Goal: Transaction & Acquisition: Purchase product/service

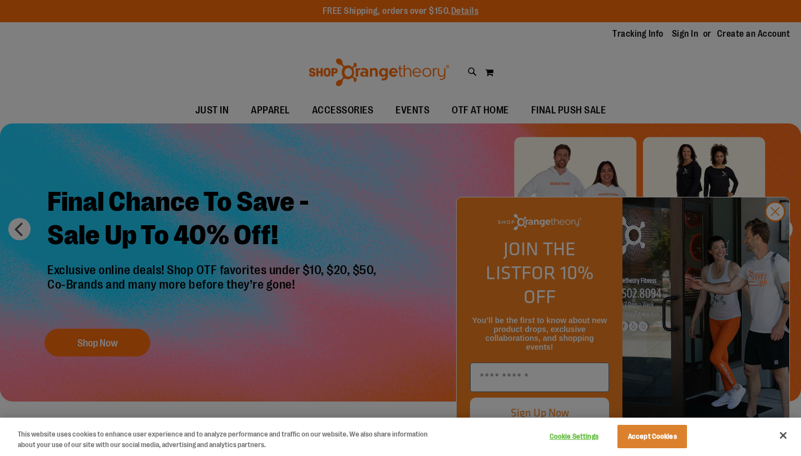
click at [274, 109] on div at bounding box center [400, 228] width 801 height 456
click at [560, 112] on div at bounding box center [400, 228] width 801 height 456
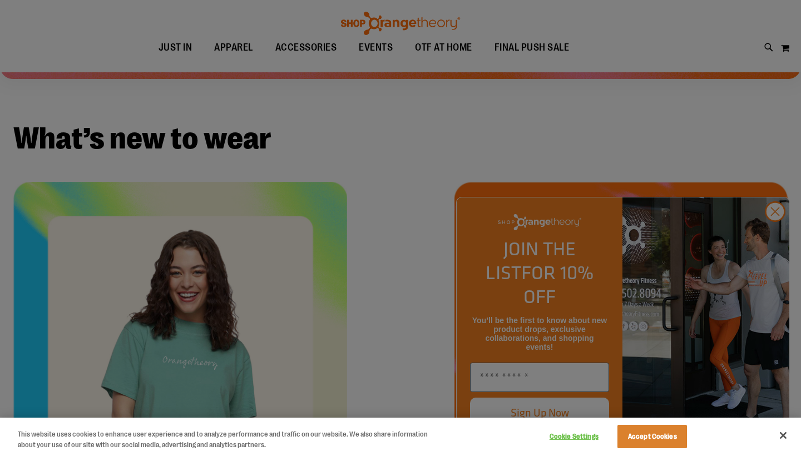
scroll to position [325, 0]
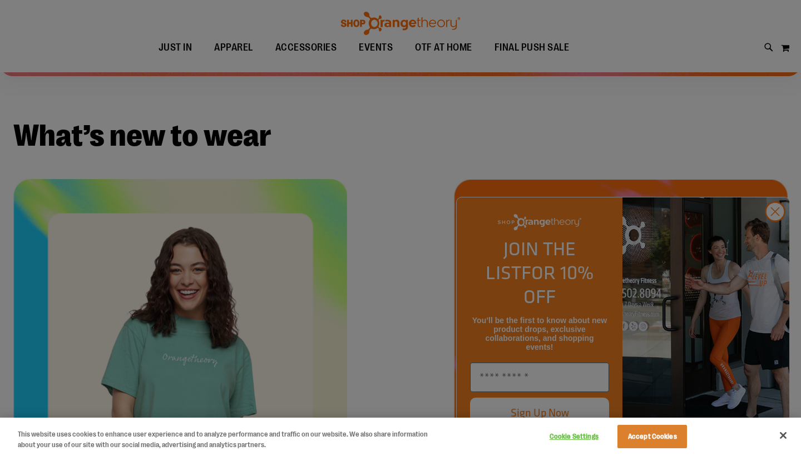
click at [543, 376] on div at bounding box center [400, 228] width 801 height 456
click at [516, 381] on div at bounding box center [400, 228] width 801 height 456
click at [777, 235] on div at bounding box center [400, 228] width 801 height 456
click at [378, 47] on div at bounding box center [400, 228] width 801 height 456
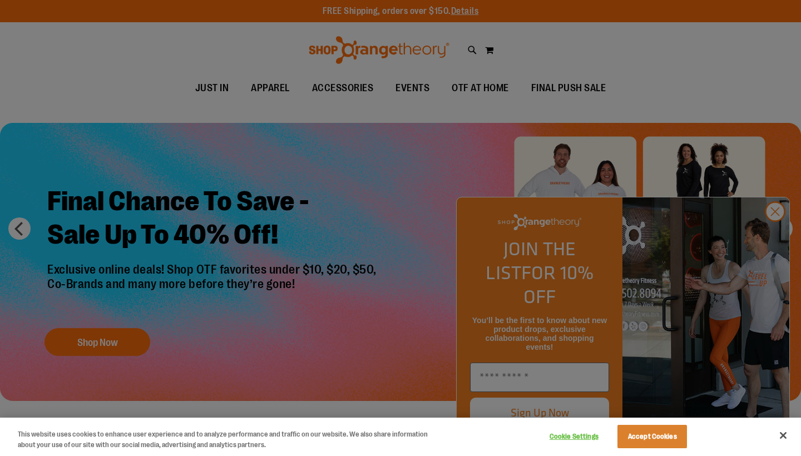
scroll to position [0, 0]
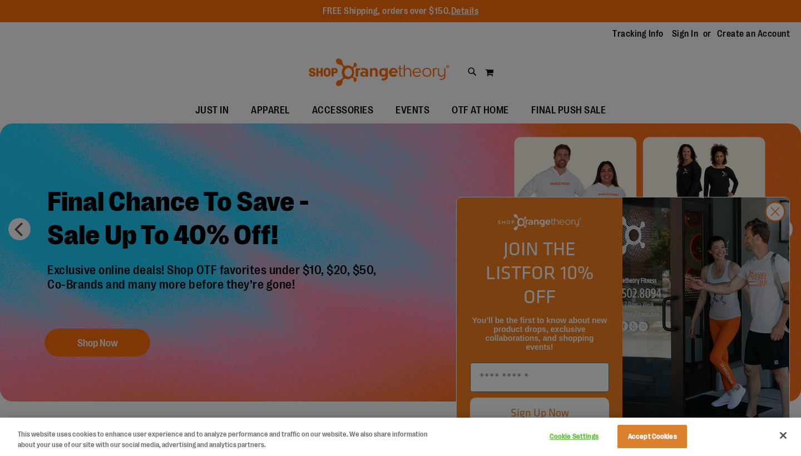
click at [273, 110] on div at bounding box center [400, 228] width 801 height 456
click at [219, 97] on div at bounding box center [400, 228] width 801 height 456
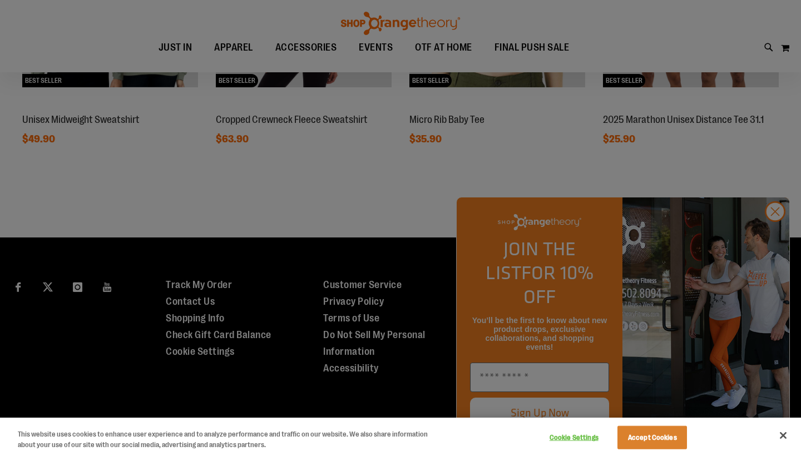
scroll to position [1060, 0]
click at [554, 380] on div at bounding box center [400, 228] width 801 height 456
drag, startPoint x: 777, startPoint y: 234, endPoint x: 576, endPoint y: 255, distance: 202.0
click at [762, 234] on div at bounding box center [400, 228] width 801 height 456
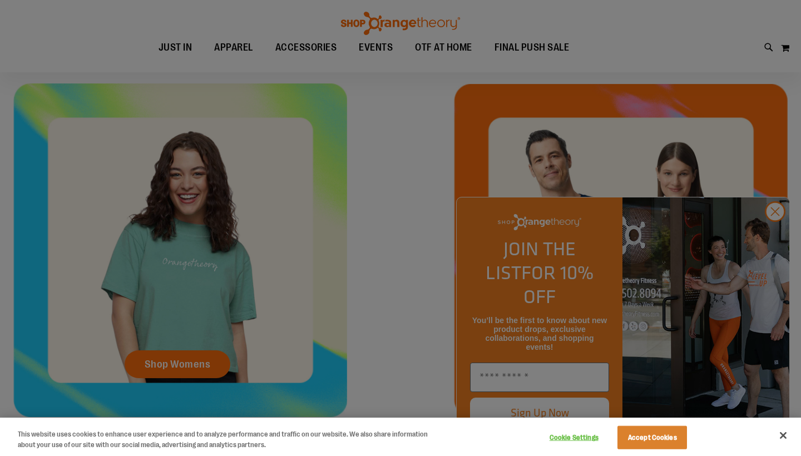
scroll to position [420, 0]
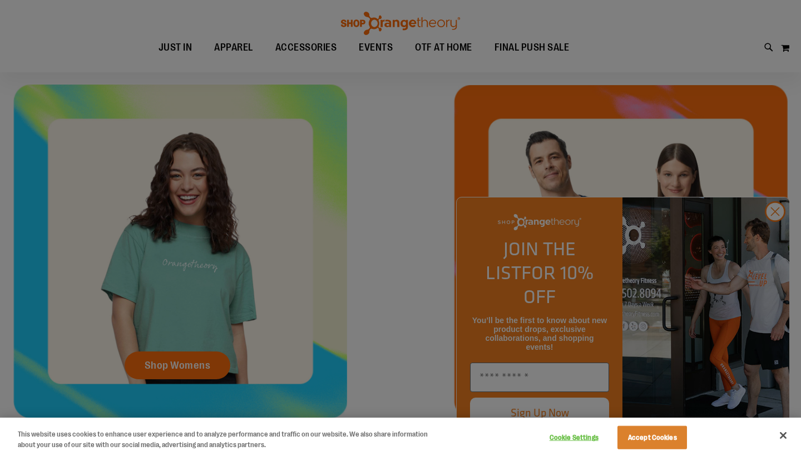
click at [774, 235] on div at bounding box center [400, 228] width 801 height 456
click at [640, 437] on button "Accept Cookies" at bounding box center [653, 437] width 70 height 23
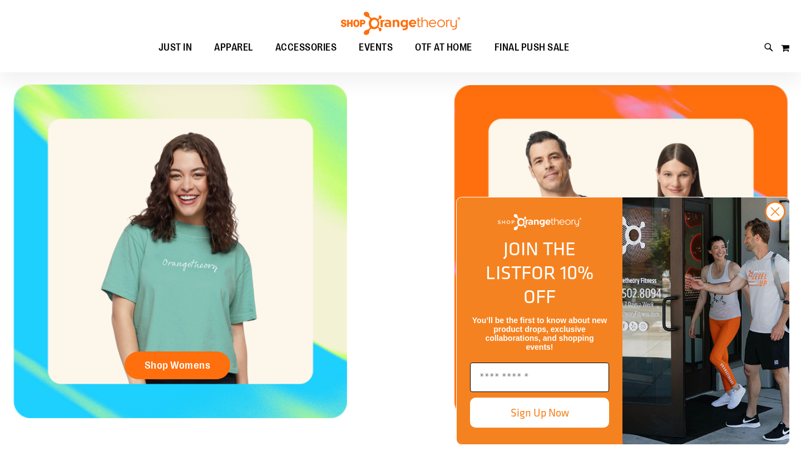
click at [555, 378] on input "Enter email" at bounding box center [539, 377] width 139 height 29
click at [536, 417] on button "Sign Up Now" at bounding box center [539, 413] width 139 height 30
click at [534, 380] on input "**********" at bounding box center [539, 377] width 139 height 29
type input "**********"
click at [524, 409] on button "Sign Up Now" at bounding box center [539, 413] width 139 height 30
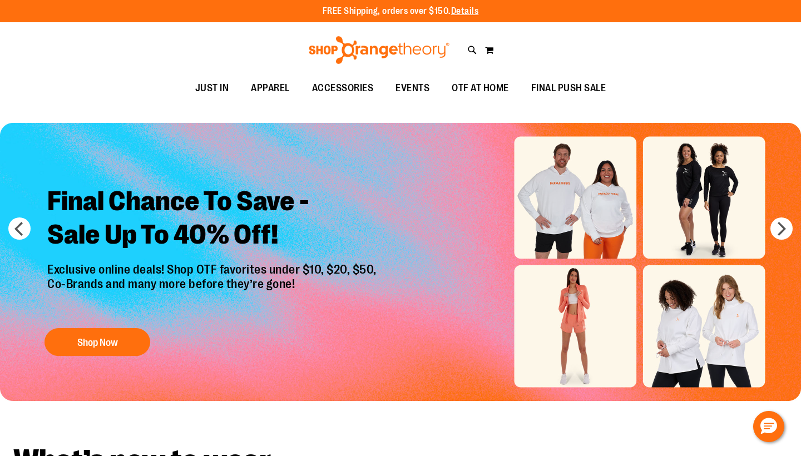
scroll to position [0, 0]
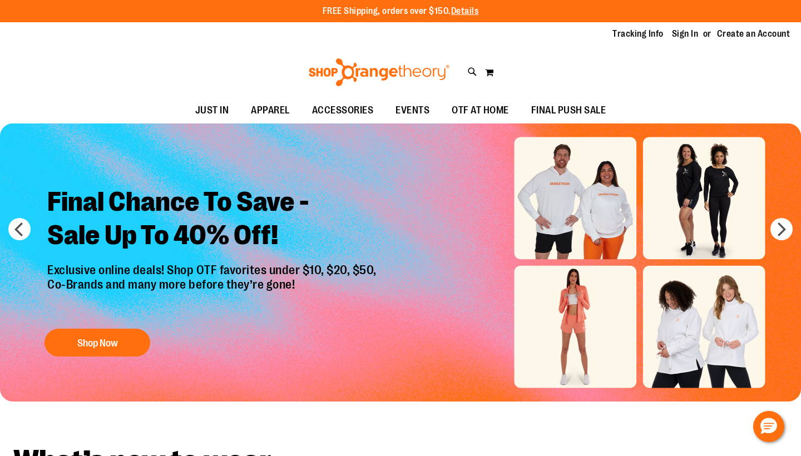
click at [710, 211] on img "Slide 1 of 6" at bounding box center [400, 263] width 801 height 278
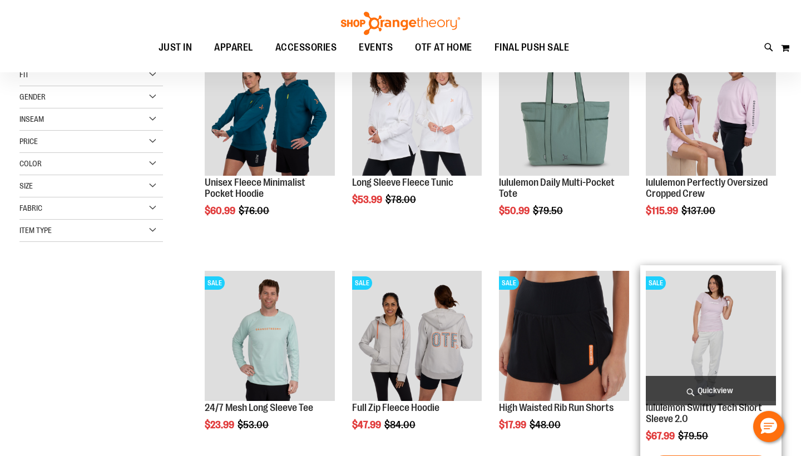
scroll to position [163, 0]
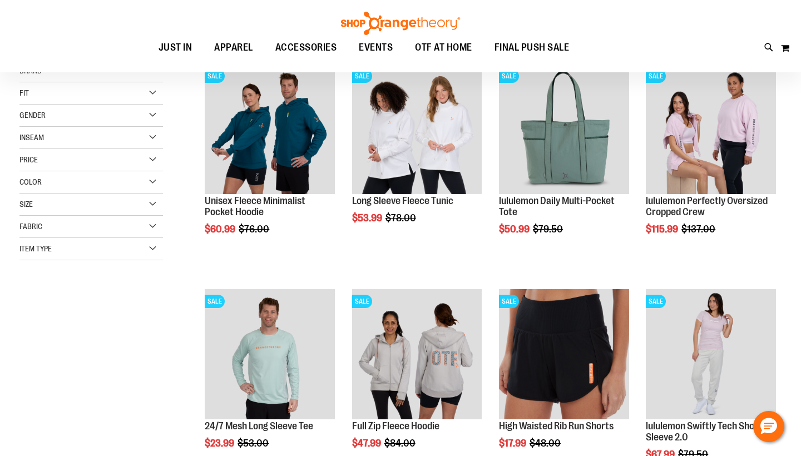
click at [154, 201] on div "Size" at bounding box center [91, 205] width 144 height 22
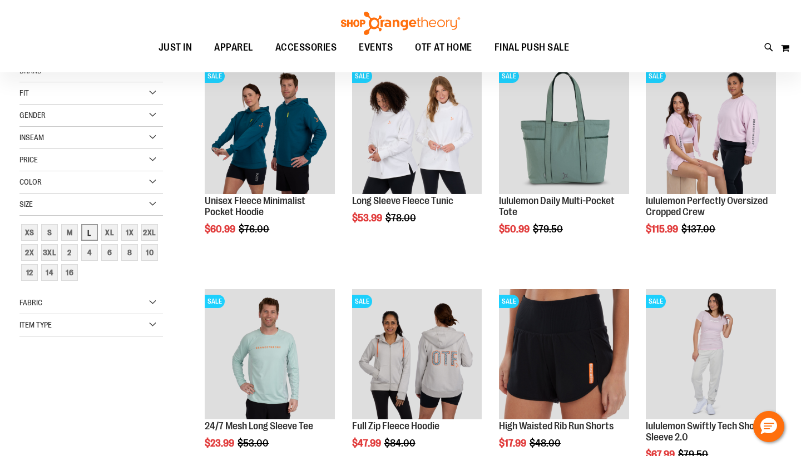
click at [87, 234] on div "L" at bounding box center [89, 232] width 17 height 17
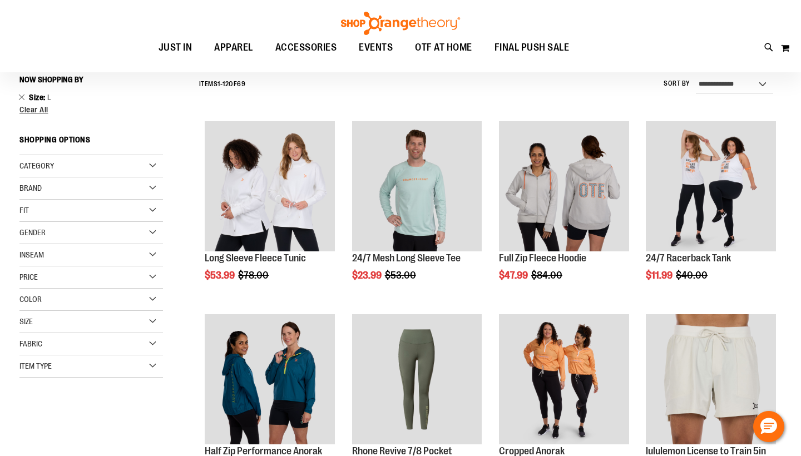
scroll to position [104, 0]
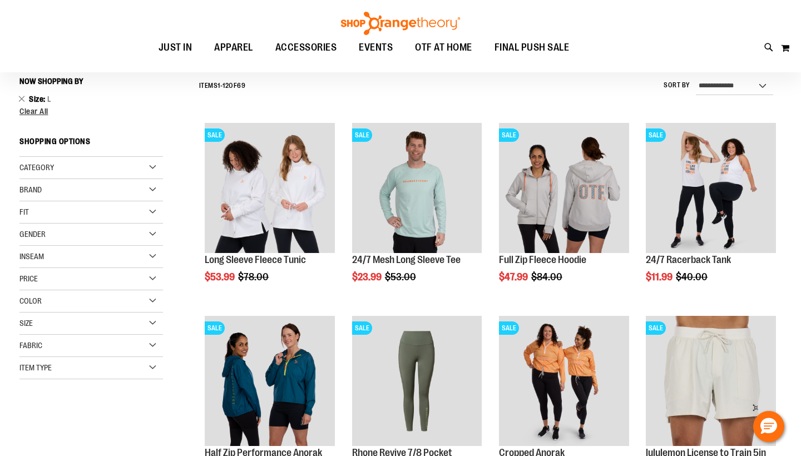
click at [152, 166] on div "Category" at bounding box center [91, 168] width 144 height 22
click at [152, 165] on div "Category" at bounding box center [91, 168] width 144 height 22
click at [155, 369] on div "Item Type" at bounding box center [91, 368] width 144 height 22
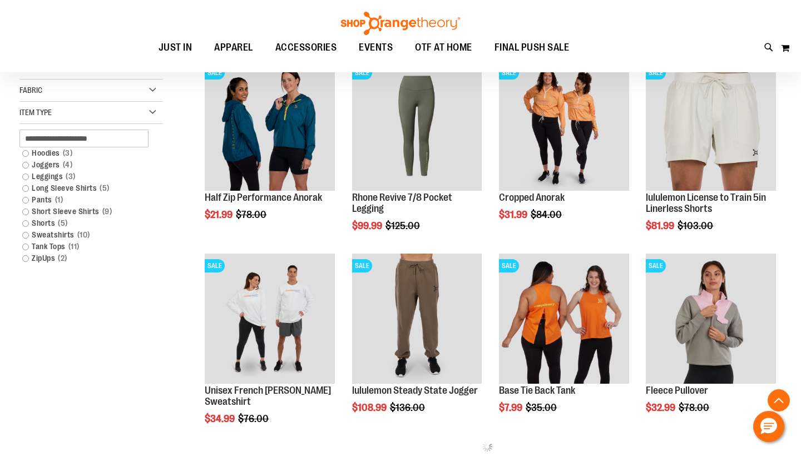
scroll to position [360, 0]
click at [27, 234] on link "Sweatshirts 10 items" at bounding box center [86, 235] width 138 height 12
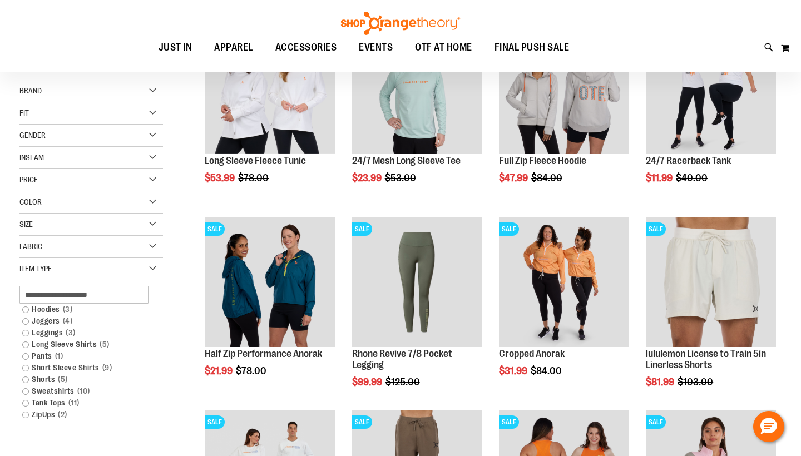
scroll to position [104, 0]
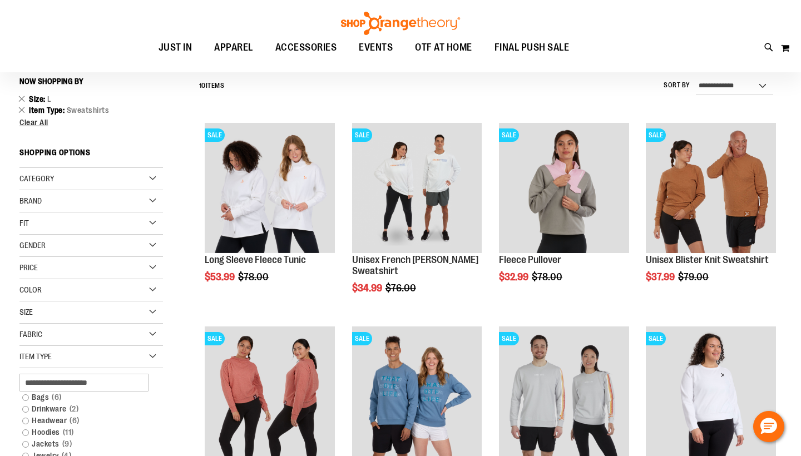
click at [152, 248] on div "Gender" at bounding box center [91, 246] width 144 height 22
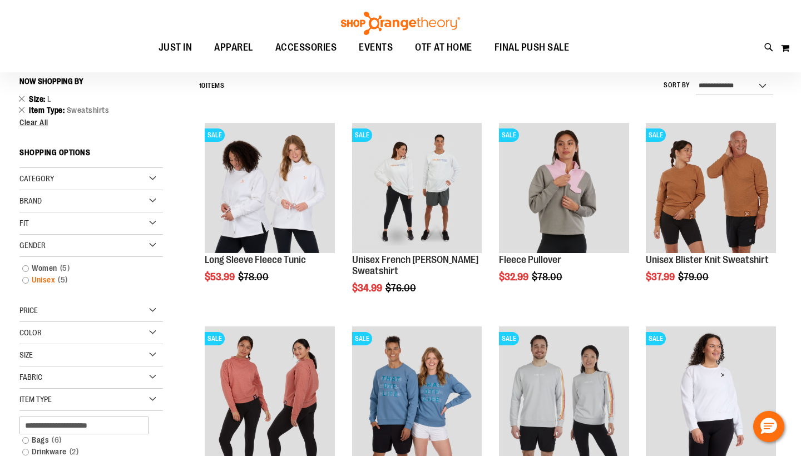
click at [25, 281] on link "Unisex 5 items" at bounding box center [86, 280] width 138 height 12
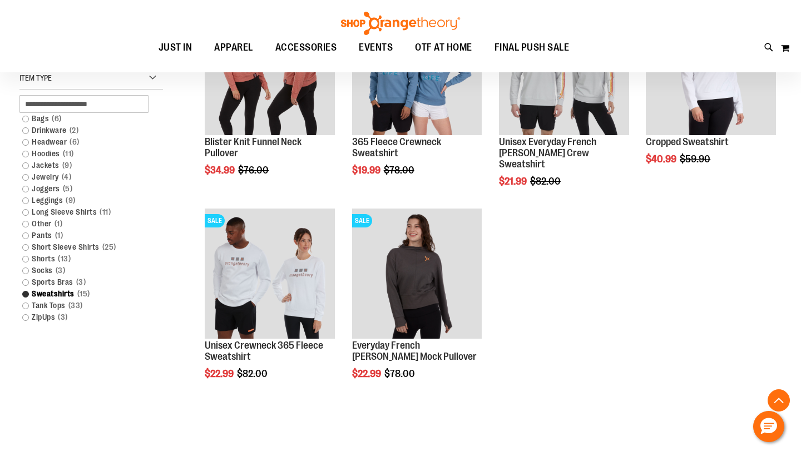
scroll to position [427, 0]
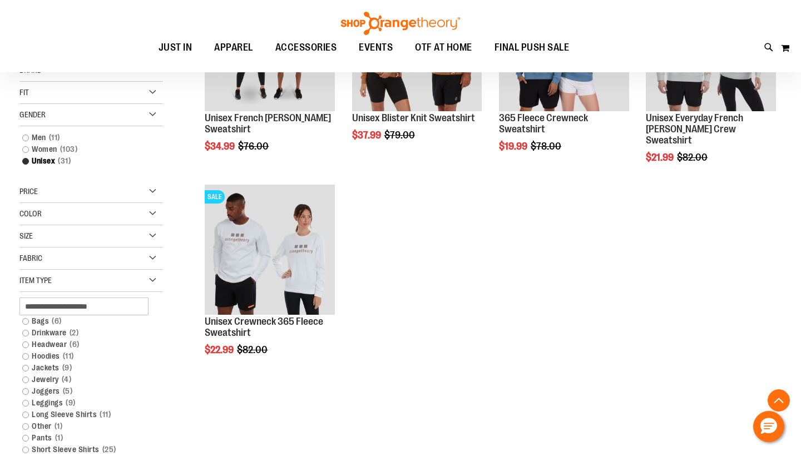
scroll to position [245, 0]
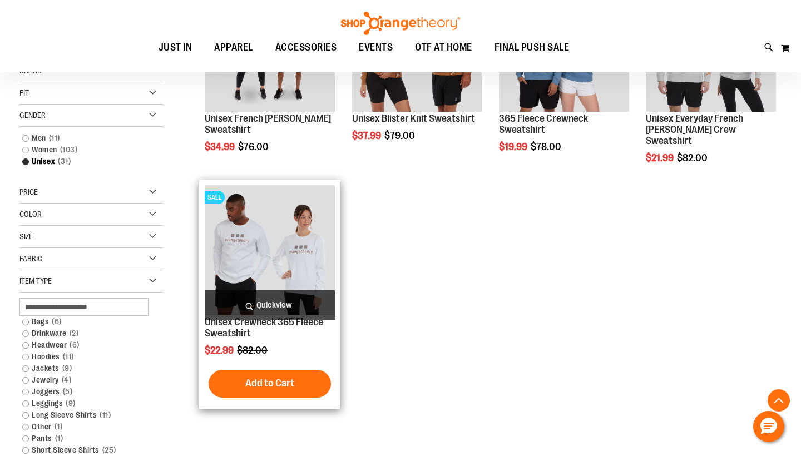
click at [237, 258] on img "product" at bounding box center [270, 250] width 130 height 130
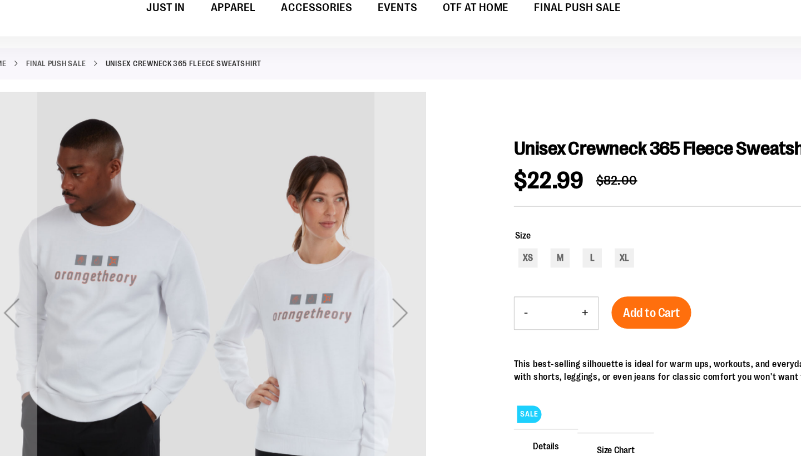
scroll to position [38, 0]
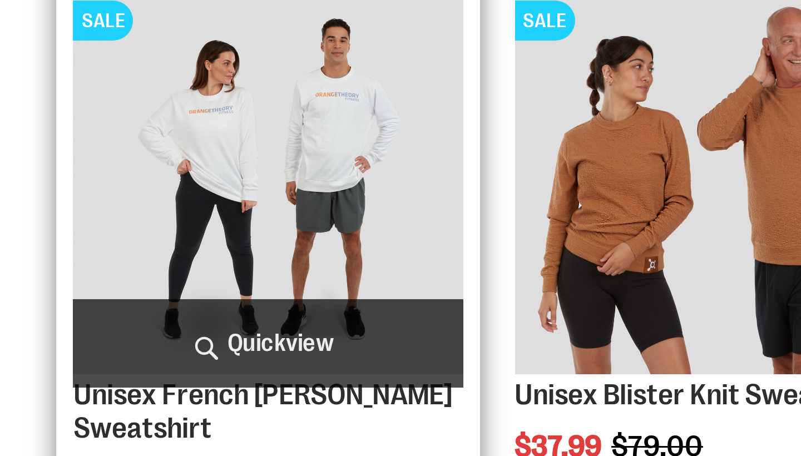
click at [205, 104] on img "product" at bounding box center [270, 169] width 130 height 130
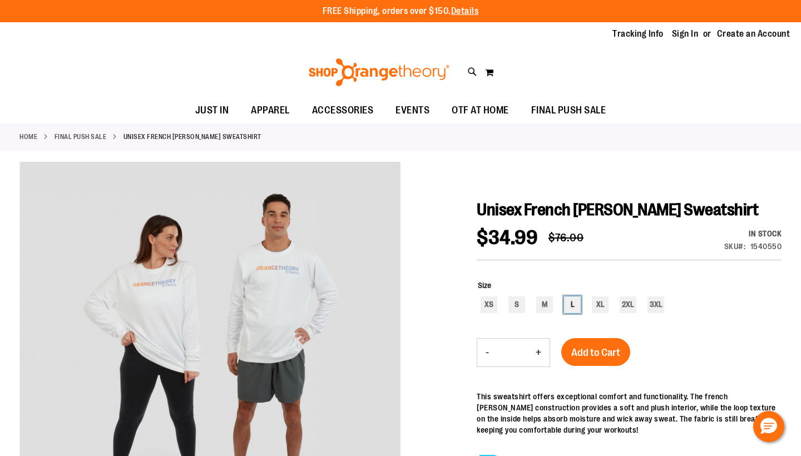
click at [579, 308] on div "L" at bounding box center [572, 305] width 17 height 17
type input "***"
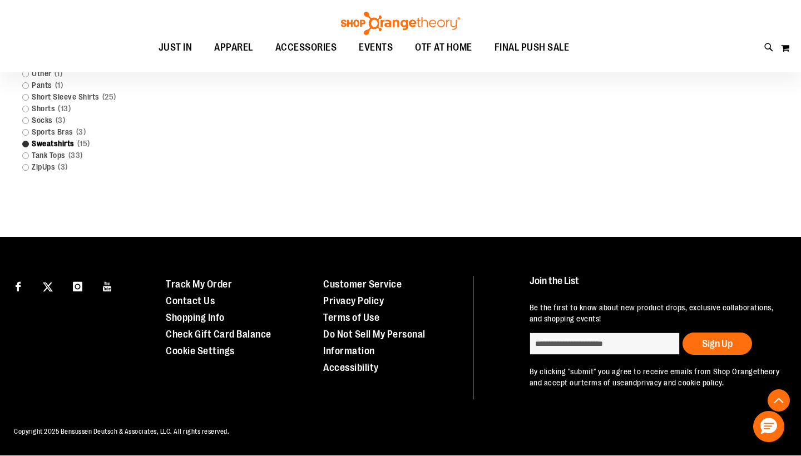
scroll to position [475, 0]
click at [24, 143] on link "Sweatshirts 15 items" at bounding box center [86, 144] width 138 height 12
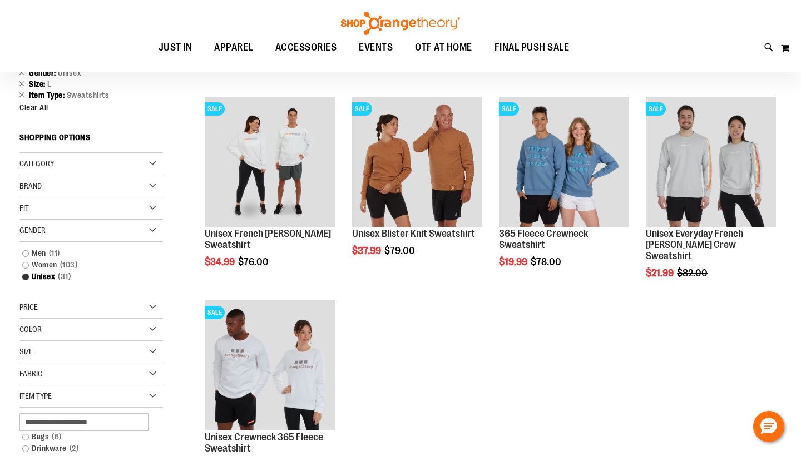
scroll to position [0, 0]
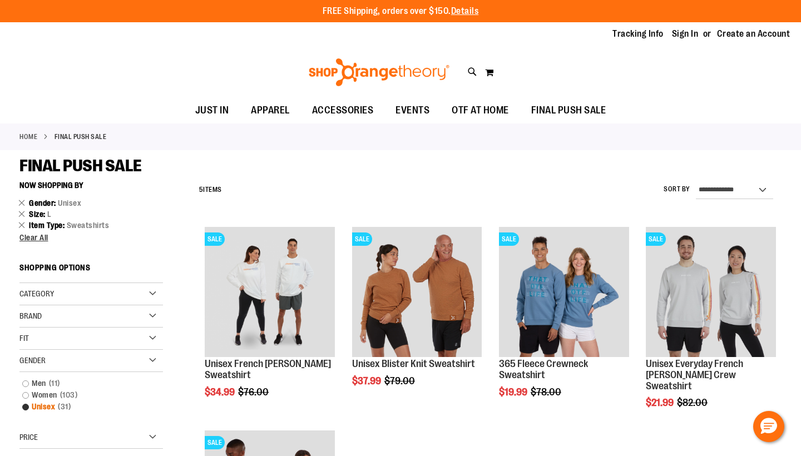
click at [28, 407] on link "Unisex 31 items" at bounding box center [86, 407] width 138 height 12
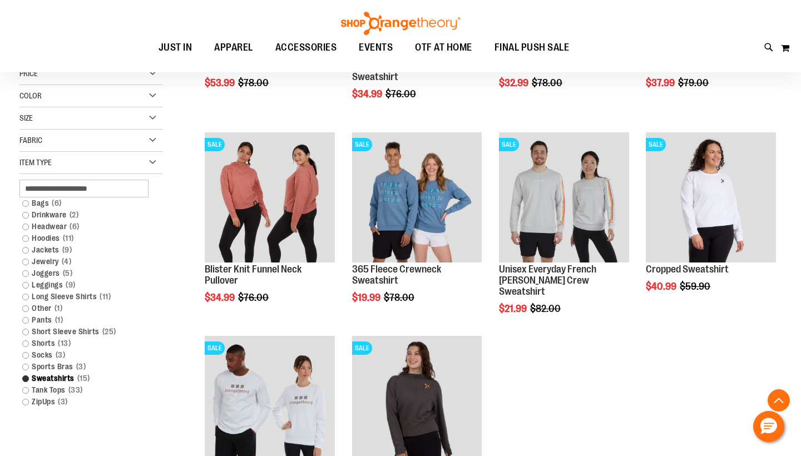
scroll to position [176, 0]
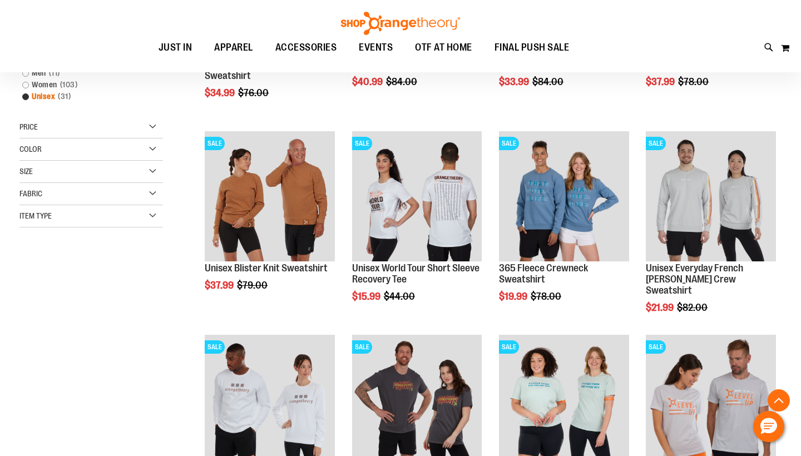
click at [24, 96] on link "Unisex 31 items" at bounding box center [86, 97] width 138 height 12
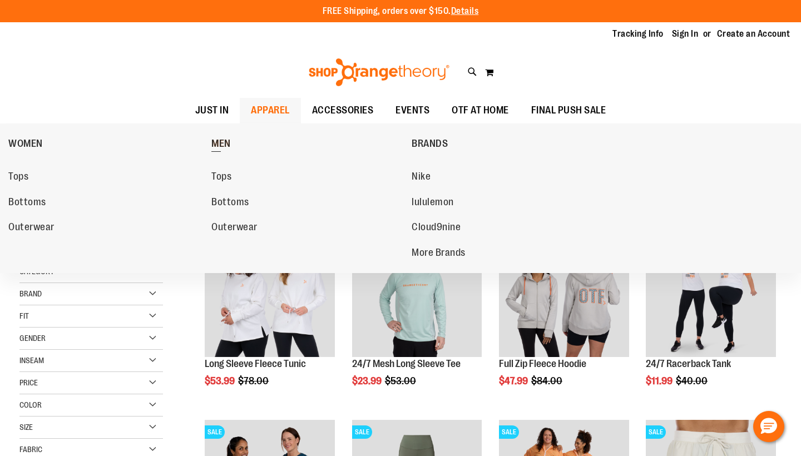
click at [228, 142] on span "MEN" at bounding box center [220, 145] width 19 height 14
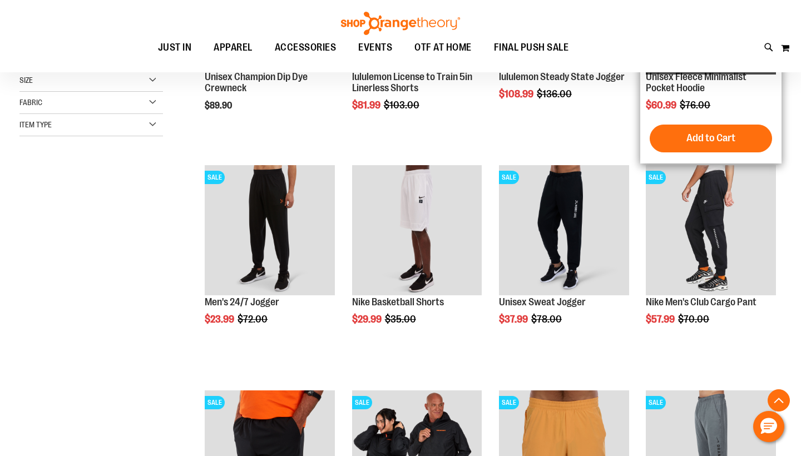
scroll to position [288, 0]
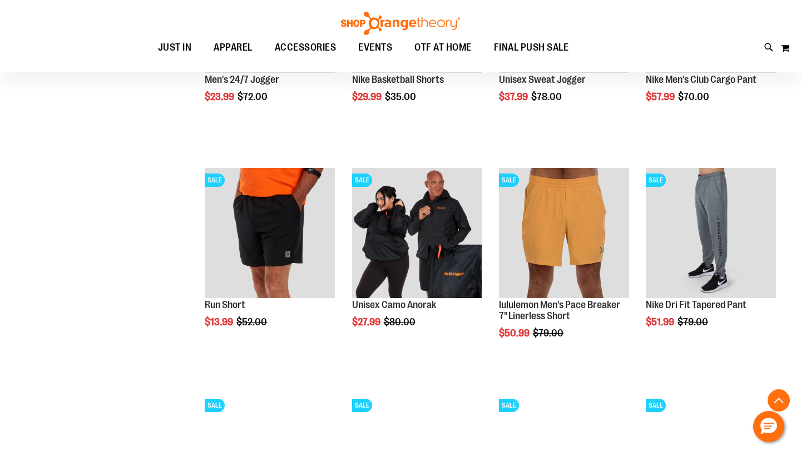
scroll to position [509, 0]
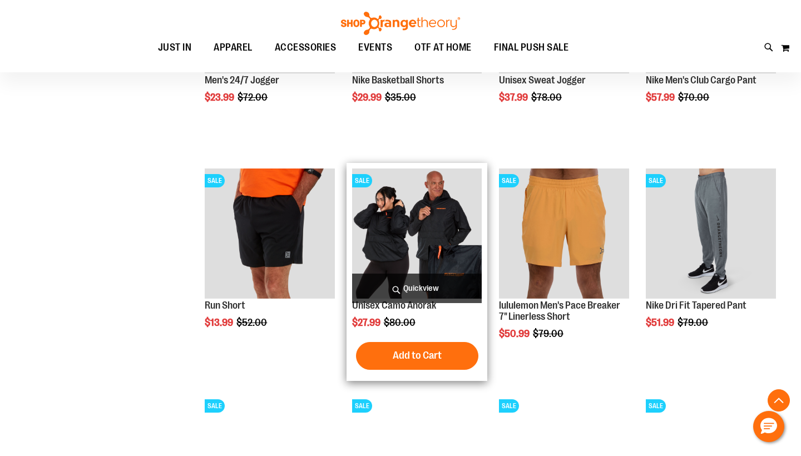
click at [425, 225] on img "product" at bounding box center [417, 234] width 130 height 130
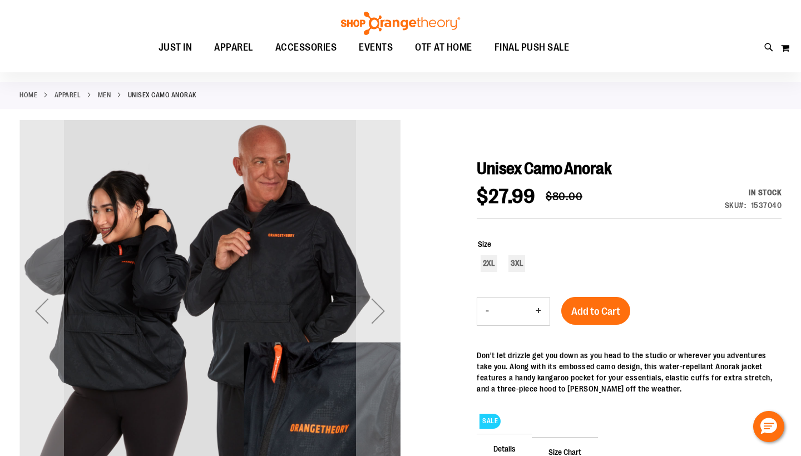
scroll to position [42, 0]
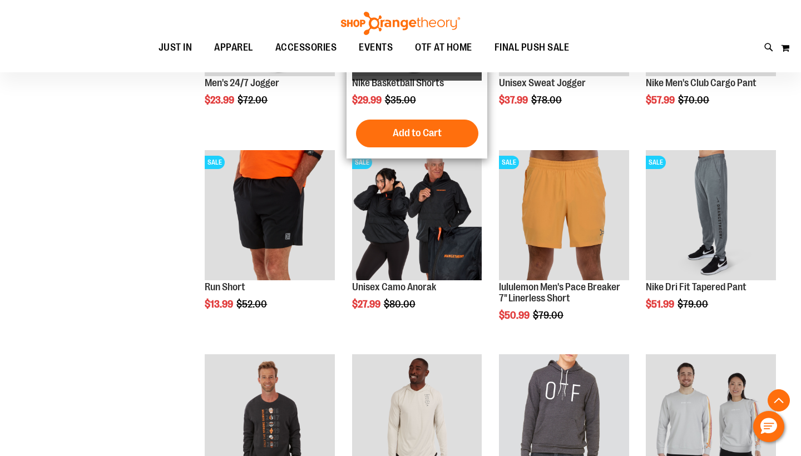
scroll to position [472, 0]
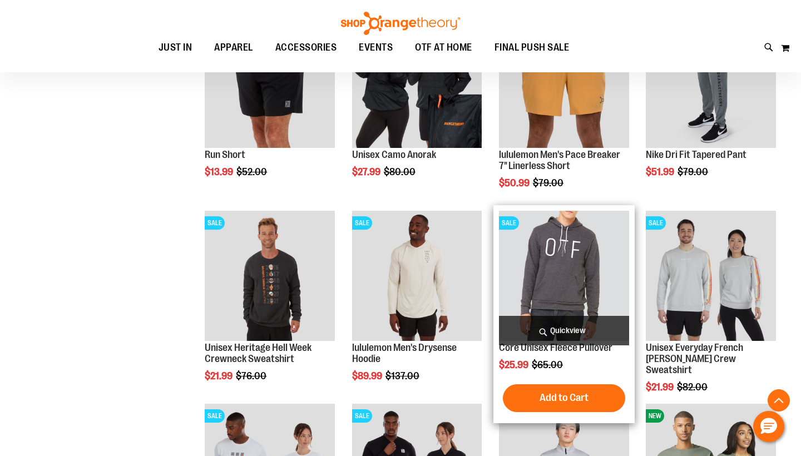
click at [572, 267] on img "product" at bounding box center [564, 276] width 130 height 130
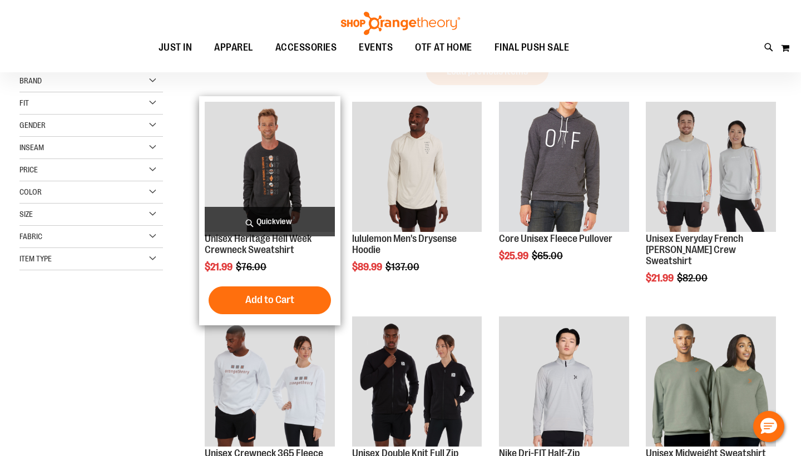
scroll to position [176, 0]
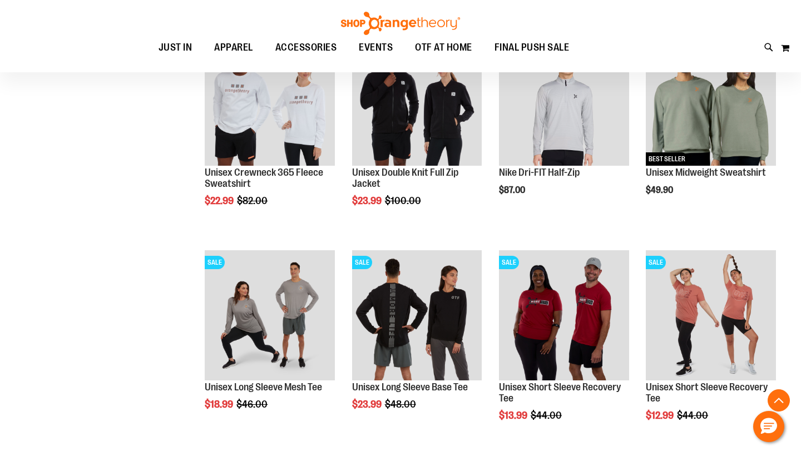
scroll to position [312, 0]
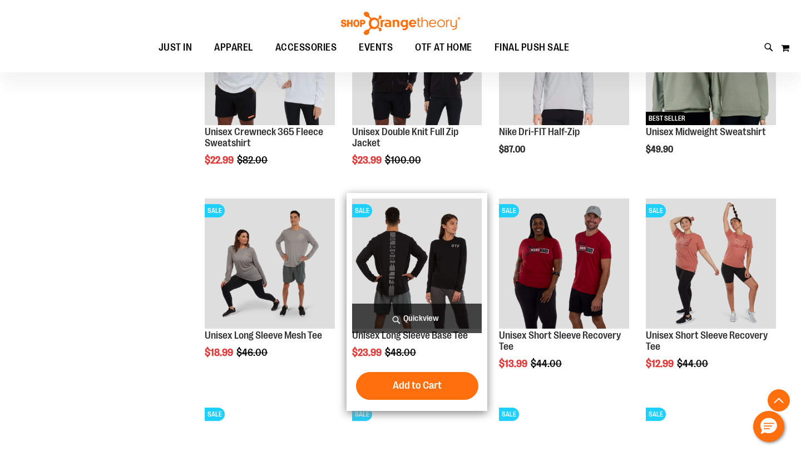
click at [405, 292] on img "product" at bounding box center [417, 264] width 130 height 130
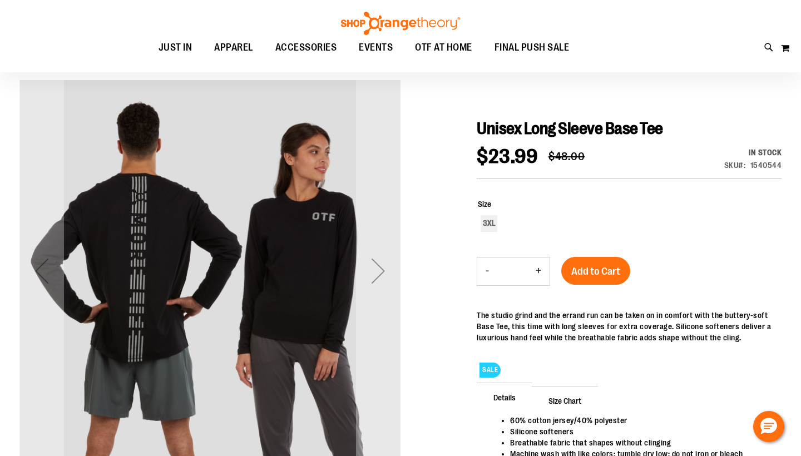
scroll to position [141, 0]
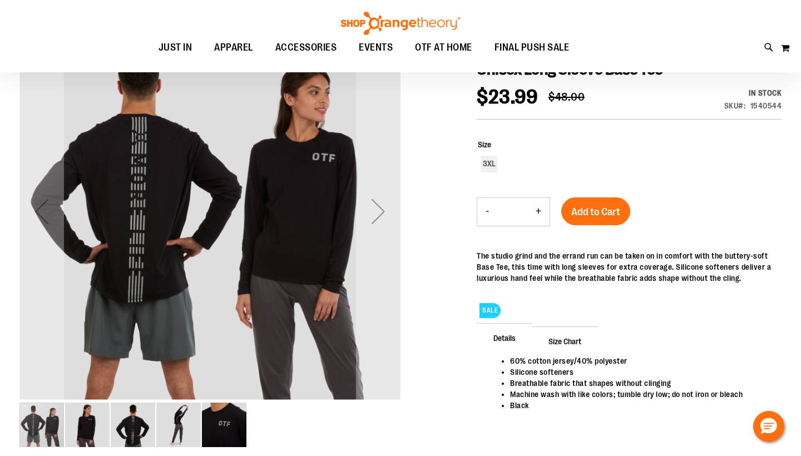
click at [146, 432] on img "image 3 of 5" at bounding box center [133, 425] width 45 height 45
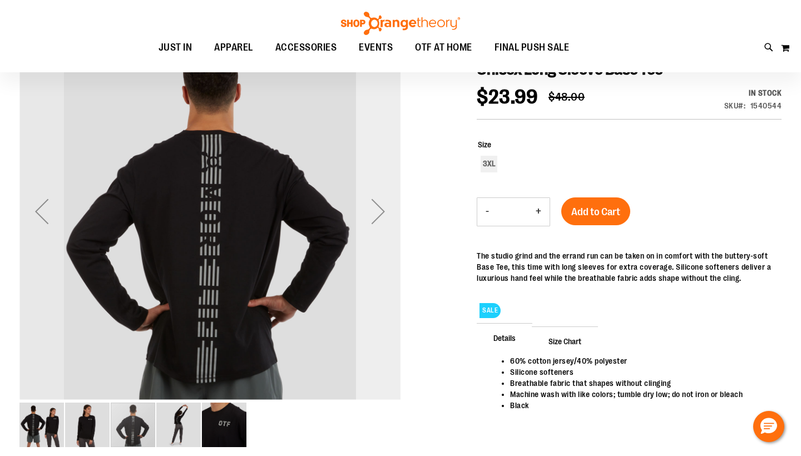
click at [378, 208] on div "Next" at bounding box center [378, 211] width 45 height 45
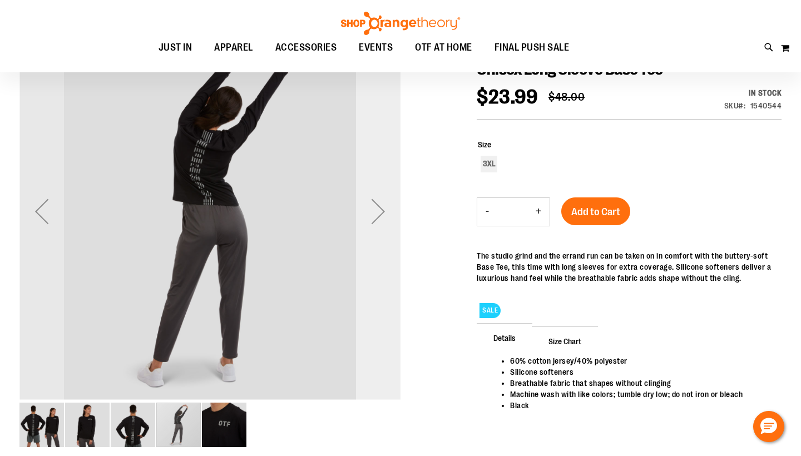
click at [378, 208] on div "Next" at bounding box center [378, 211] width 45 height 45
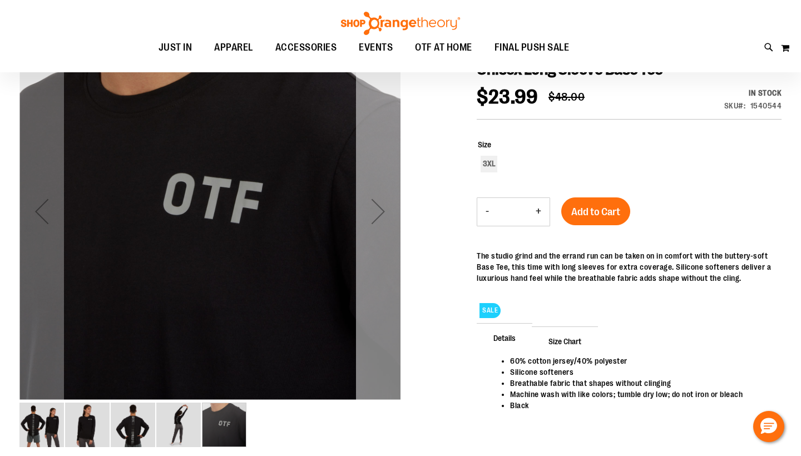
click at [378, 208] on div "Next" at bounding box center [378, 211] width 45 height 45
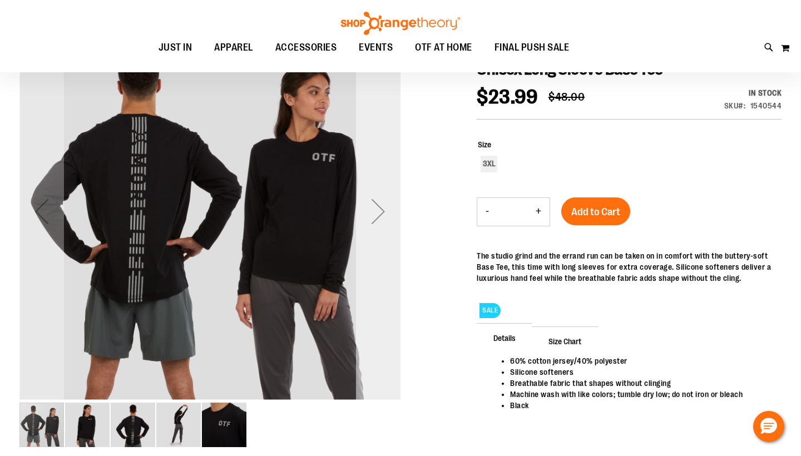
click at [378, 208] on div "Next" at bounding box center [378, 211] width 45 height 45
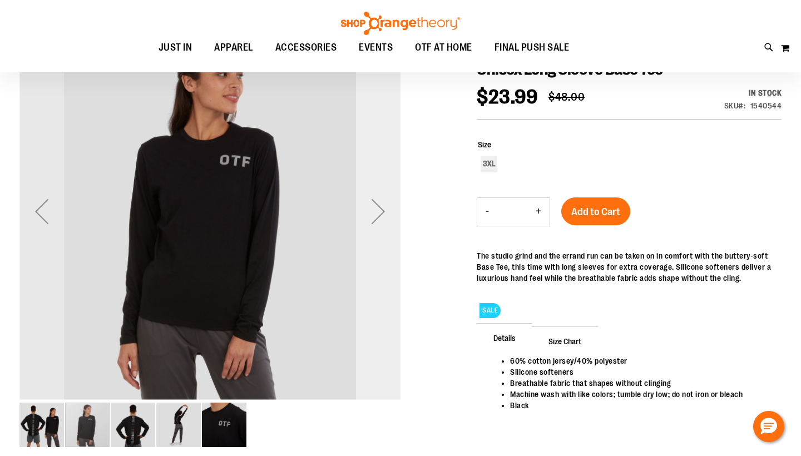
click at [378, 208] on div "Next" at bounding box center [378, 211] width 45 height 45
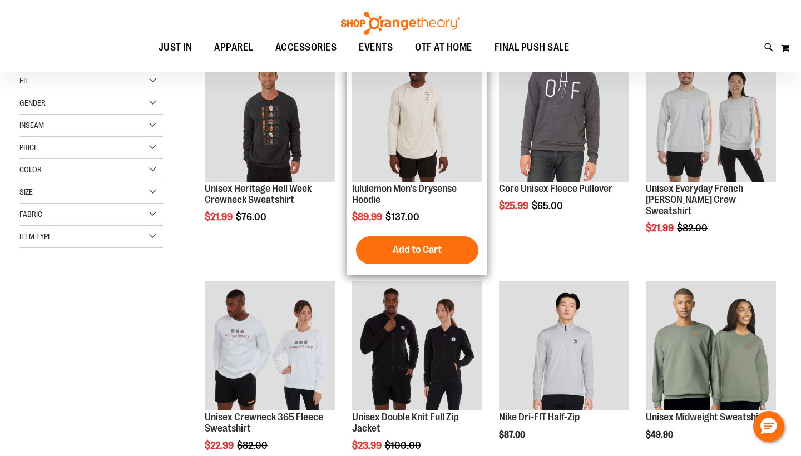
scroll to position [176, 0]
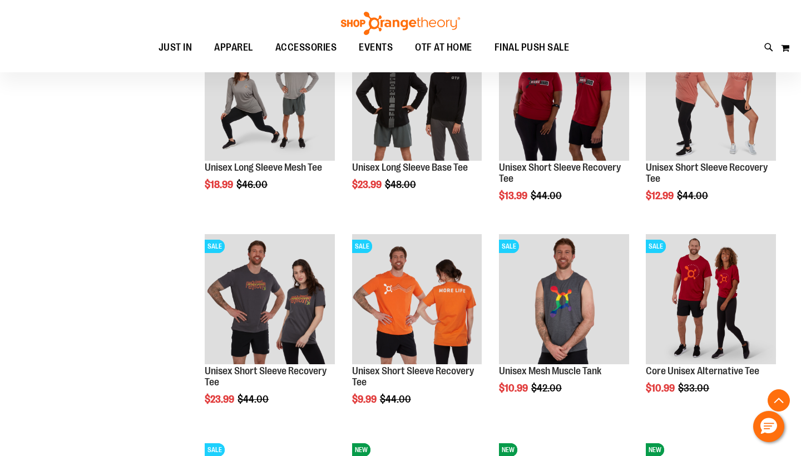
scroll to position [509, 0]
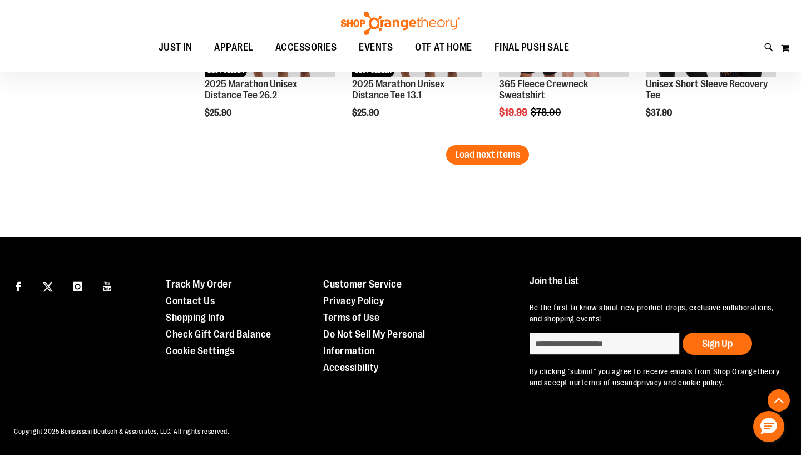
scroll to position [1814, 0]
click at [503, 163] on button "Load next items" at bounding box center [487, 154] width 83 height 19
click at [499, 156] on span "Load next items" at bounding box center [487, 154] width 65 height 11
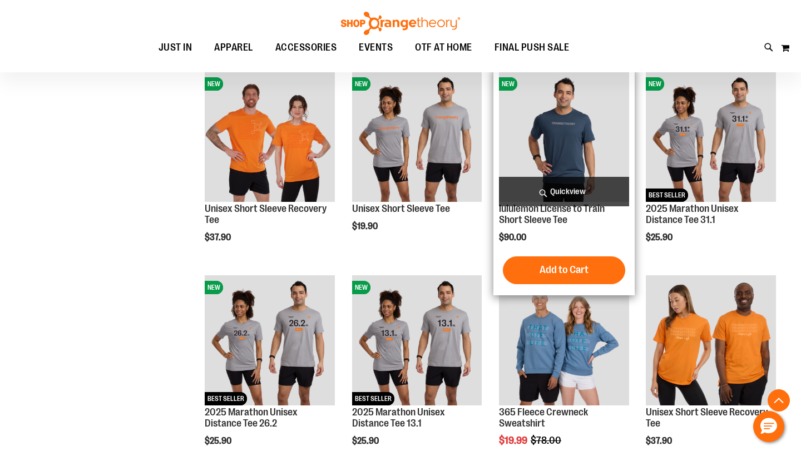
scroll to position [1483, 0]
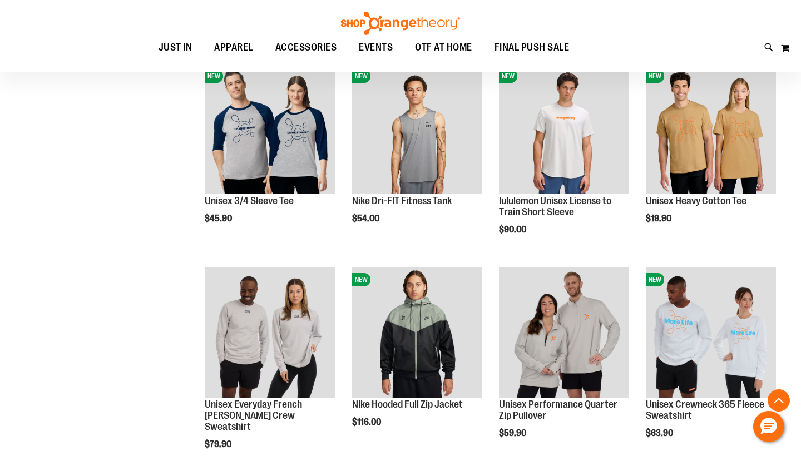
scroll to position [1084, 0]
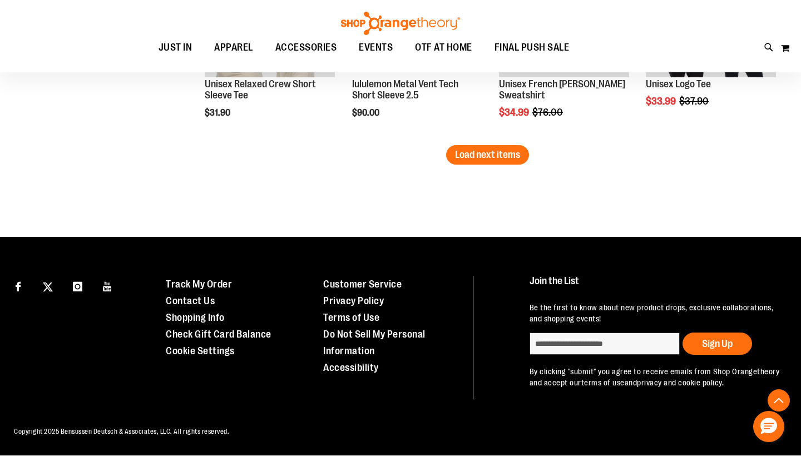
scroll to position [2425, 0]
click at [490, 161] on button "Load next items" at bounding box center [487, 154] width 83 height 19
click at [490, 154] on span "Load next items" at bounding box center [487, 154] width 65 height 11
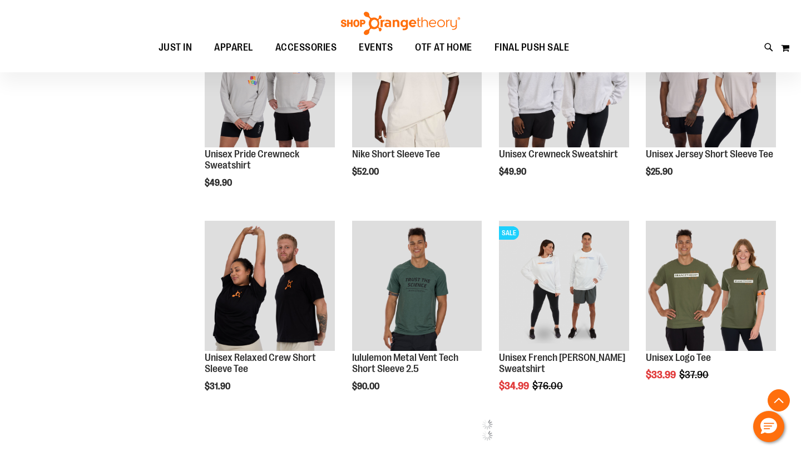
scroll to position [2149, 0]
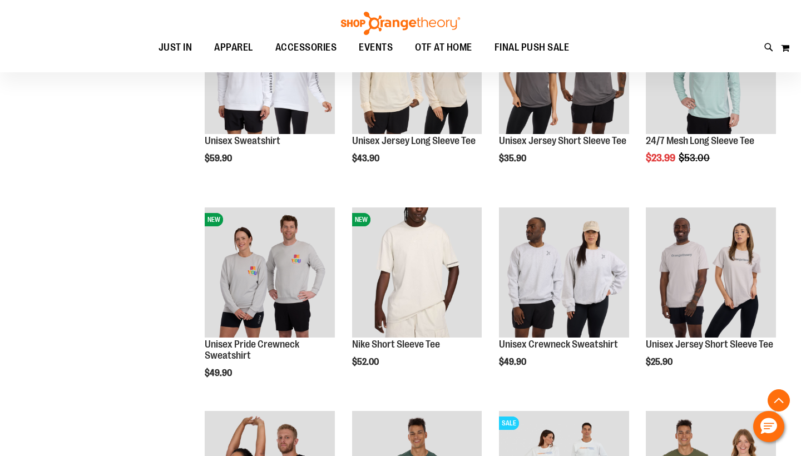
scroll to position [1775, 0]
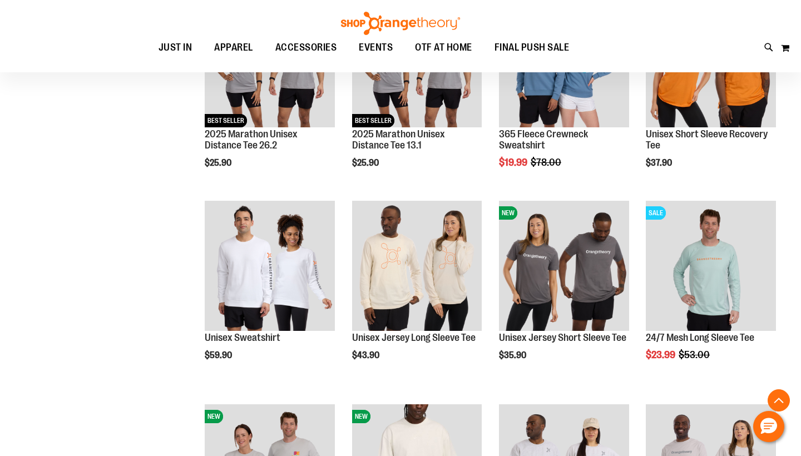
scroll to position [1761, 0]
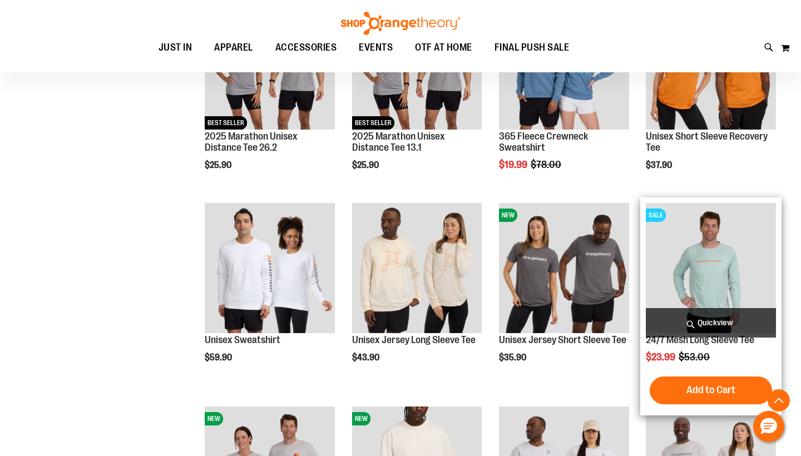
click at [724, 274] on img "product" at bounding box center [711, 268] width 130 height 130
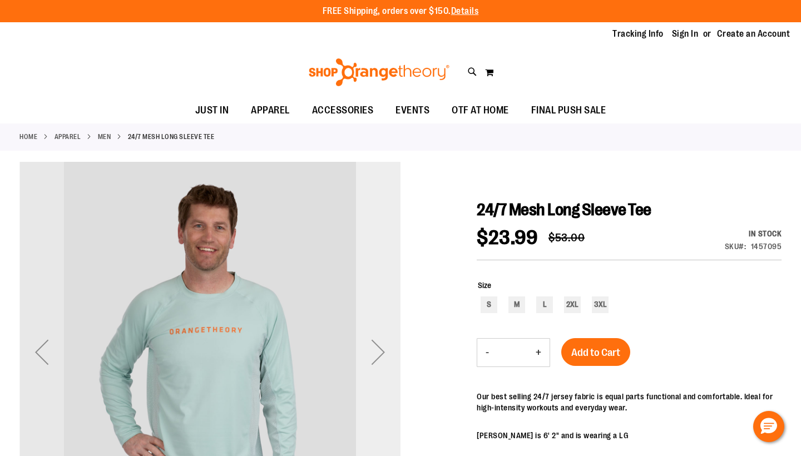
click at [378, 356] on div "Next" at bounding box center [378, 352] width 45 height 45
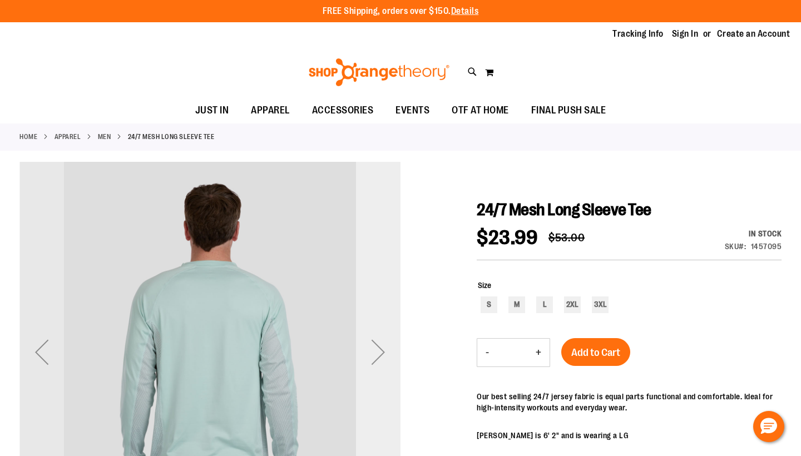
click at [378, 356] on div "Next" at bounding box center [378, 352] width 45 height 45
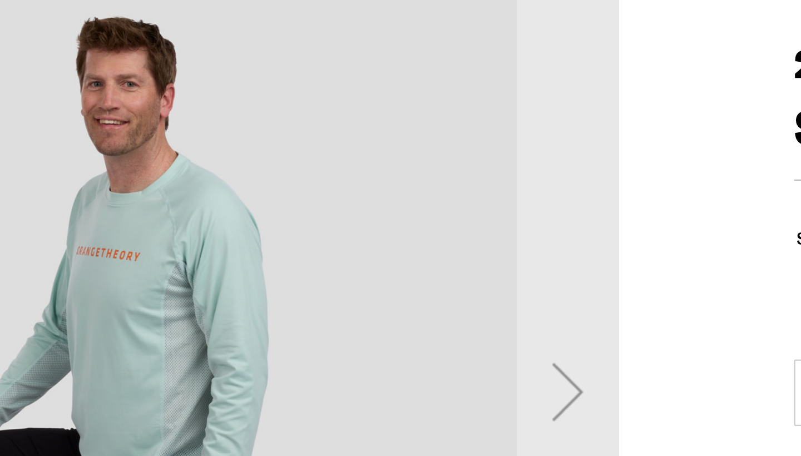
scroll to position [2, 0]
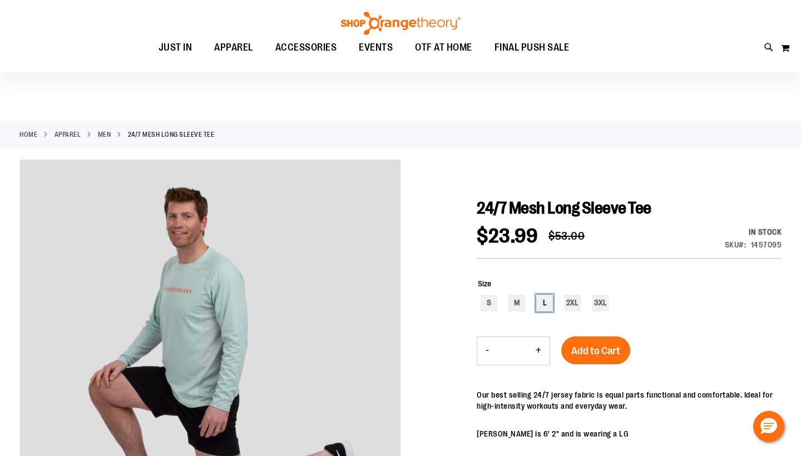
click at [546, 307] on div "L" at bounding box center [544, 303] width 17 height 17
type input "***"
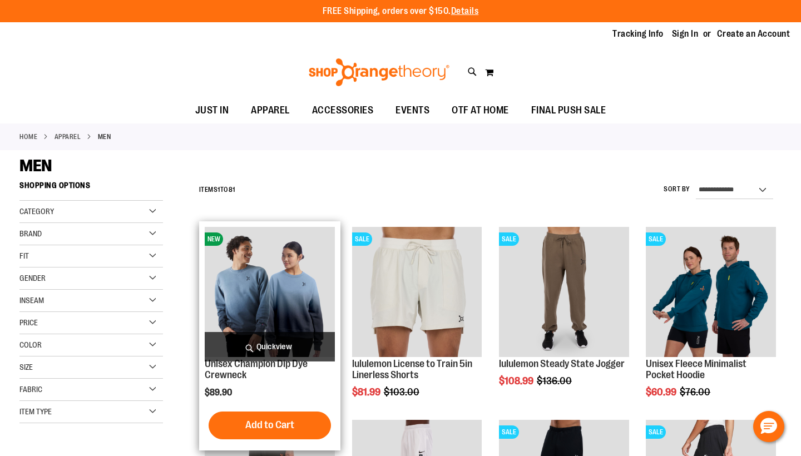
click at [257, 277] on img "product" at bounding box center [270, 292] width 130 height 130
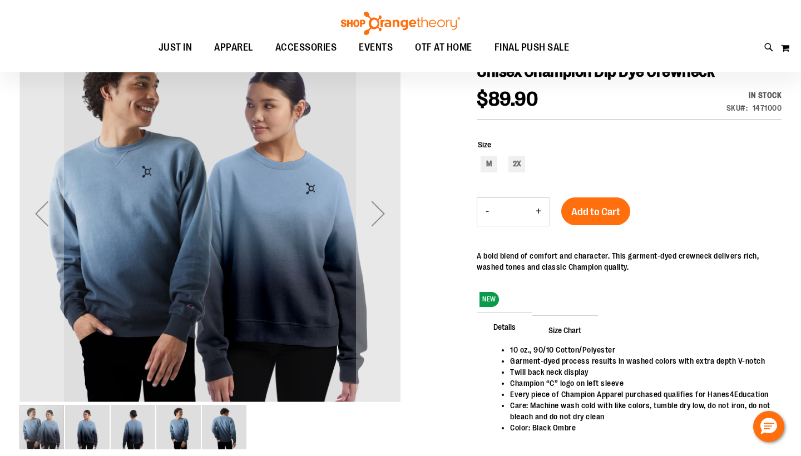
scroll to position [152, 0]
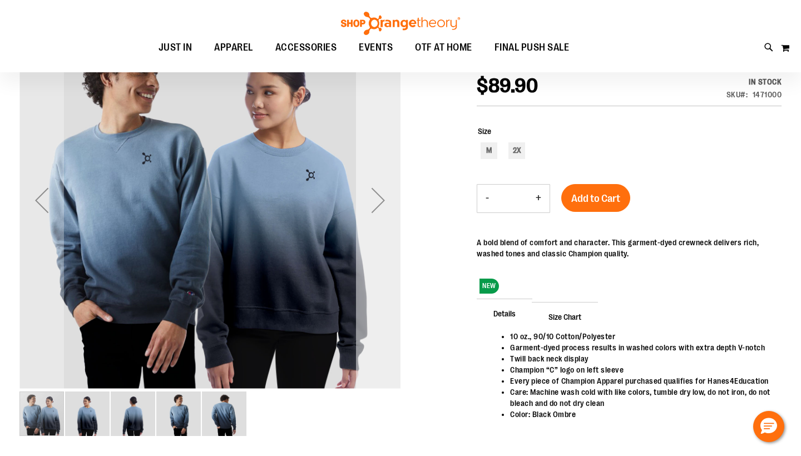
click at [376, 201] on div "Next" at bounding box center [378, 200] width 45 height 45
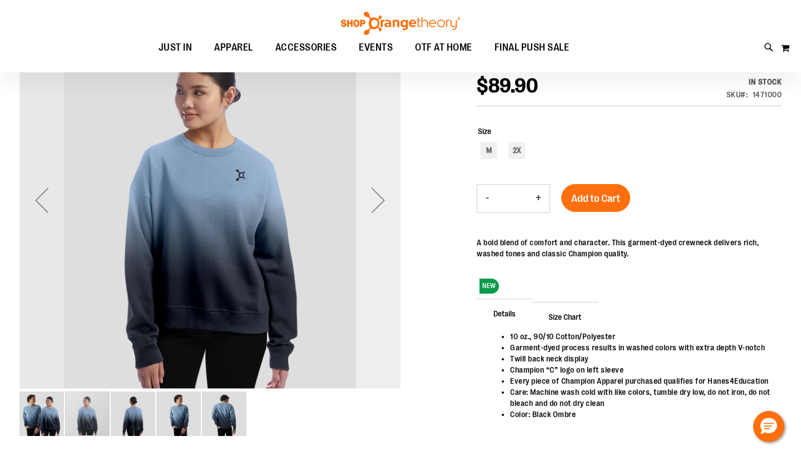
click at [376, 201] on div "Next" at bounding box center [378, 200] width 45 height 45
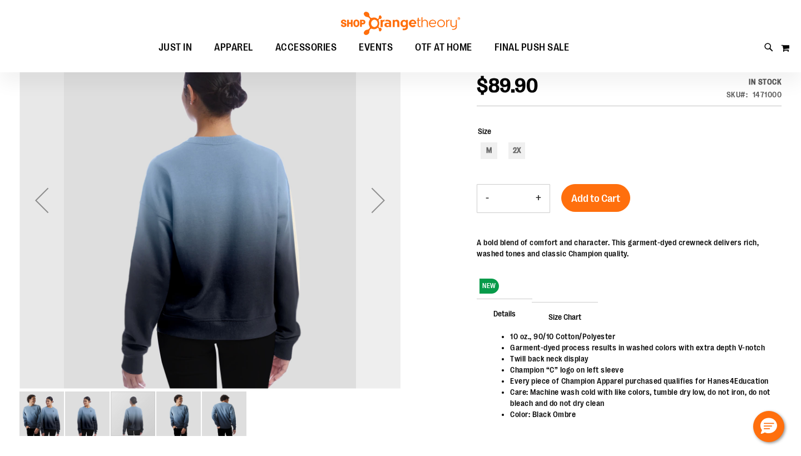
click at [376, 201] on div "Next" at bounding box center [378, 200] width 45 height 45
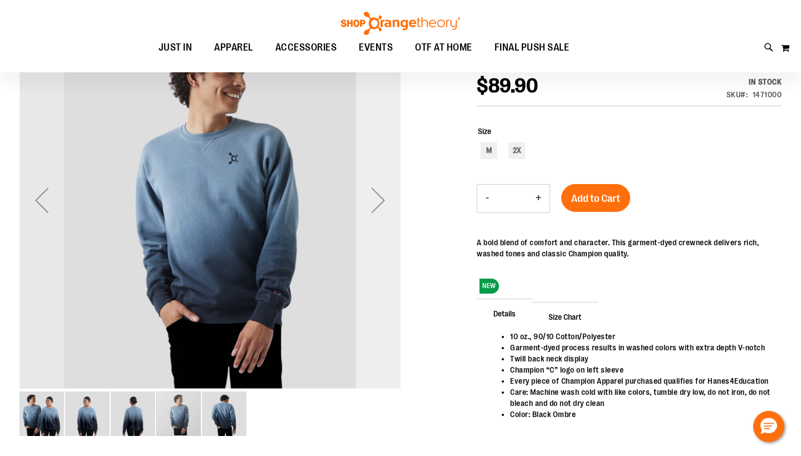
click at [376, 201] on div "Next" at bounding box center [378, 200] width 45 height 45
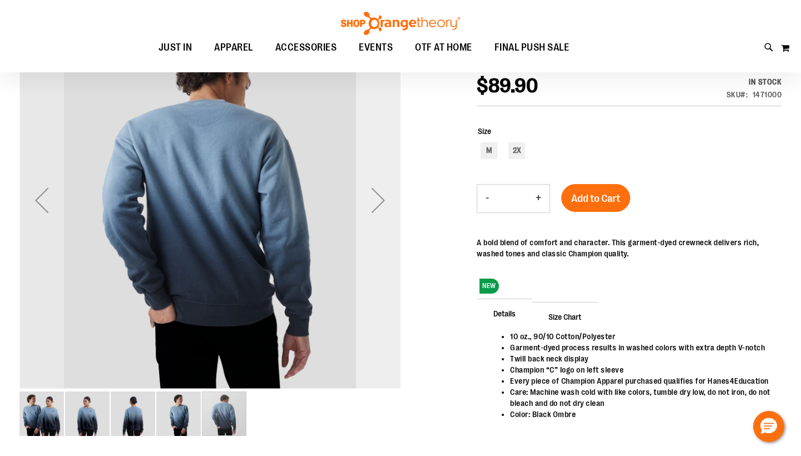
click at [376, 201] on div "Next" at bounding box center [378, 200] width 45 height 45
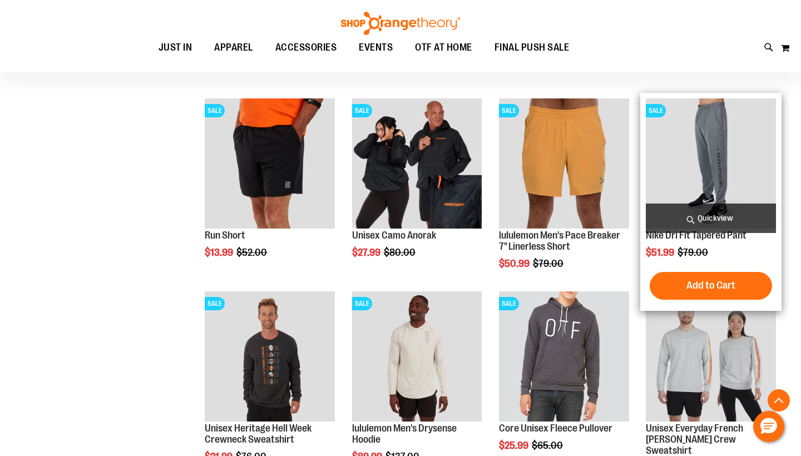
scroll to position [393, 0]
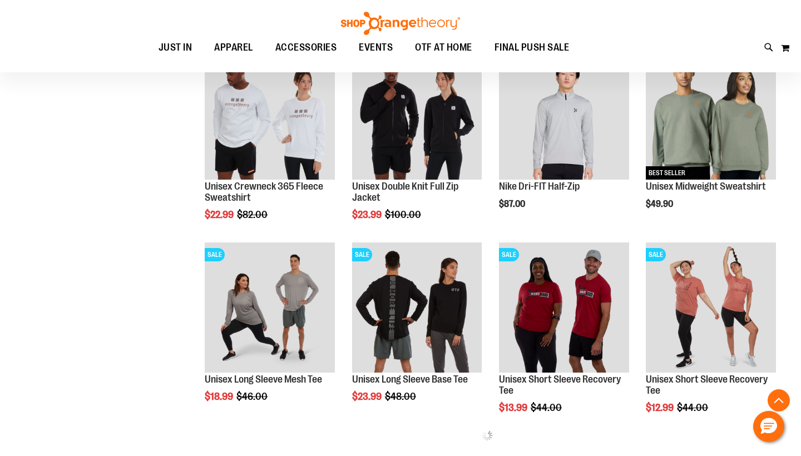
scroll to position [828, 0]
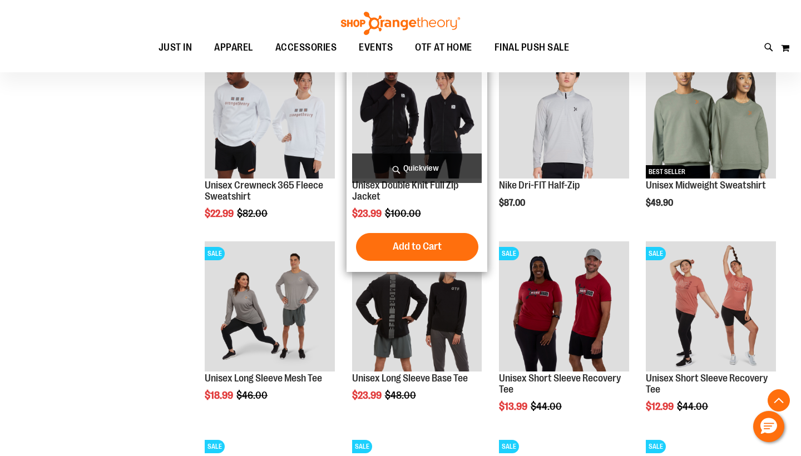
click at [472, 165] on span "Quickview" at bounding box center [417, 168] width 130 height 29
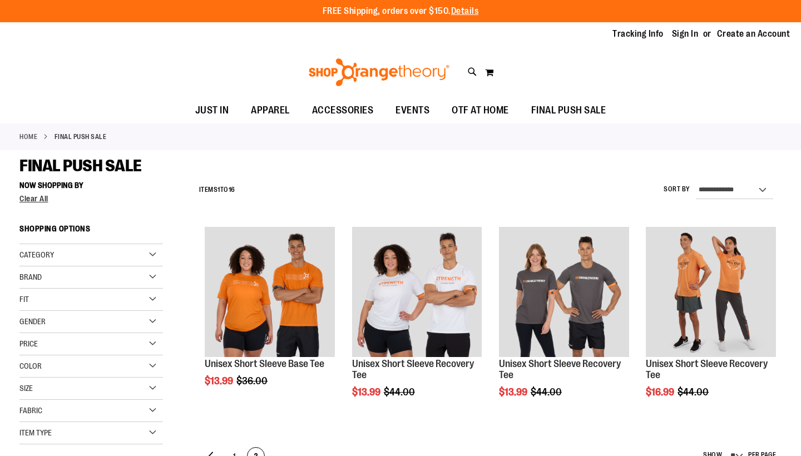
scroll to position [84, 0]
